Goal: Task Accomplishment & Management: Use online tool/utility

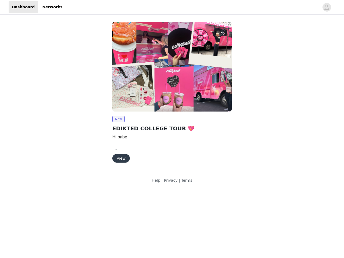
click at [172, 95] on img at bounding box center [171, 66] width 119 height 89
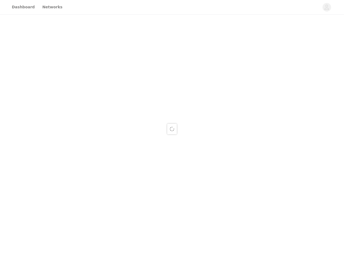
click at [172, 7] on div at bounding box center [172, 129] width 344 height 258
click at [327, 7] on div at bounding box center [172, 129] width 344 height 258
click at [172, 67] on div at bounding box center [172, 129] width 344 height 258
click at [118, 119] on div at bounding box center [172, 129] width 344 height 258
click at [121, 158] on div at bounding box center [172, 129] width 344 height 258
